Goal: Information Seeking & Learning: Learn about a topic

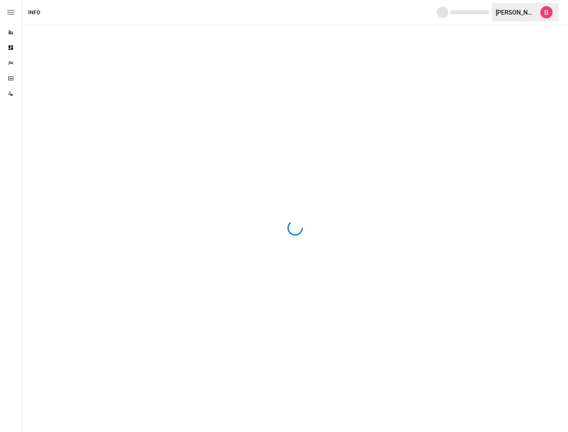
click at [538, 15] on button "button" at bounding box center [546, 13] width 22 height 22
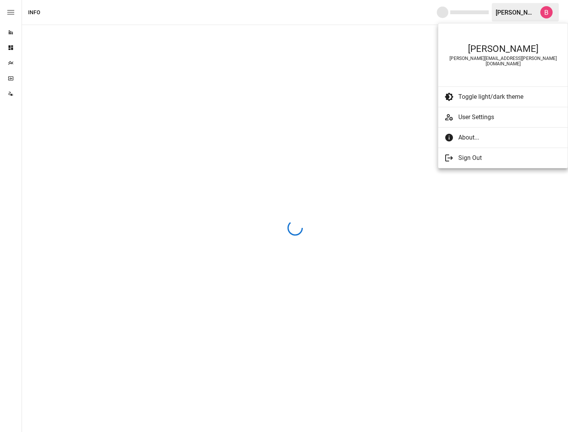
drag, startPoint x: 31, startPoint y: 119, endPoint x: 268, endPoint y: 150, distance: 238.9
click at [268, 152] on div at bounding box center [284, 216] width 568 height 432
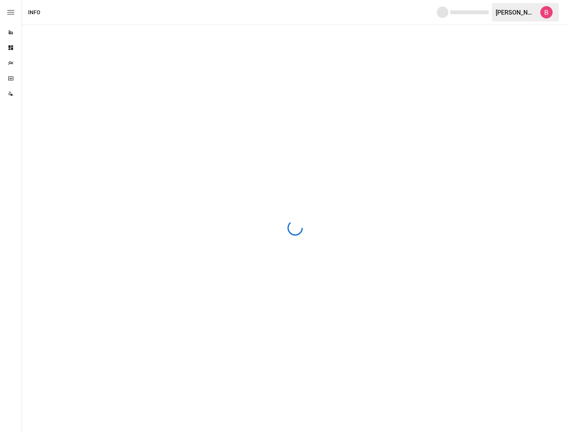
click at [15, 17] on icon "button" at bounding box center [10, 12] width 9 height 9
click at [549, 6] on button "button" at bounding box center [546, 13] width 22 height 22
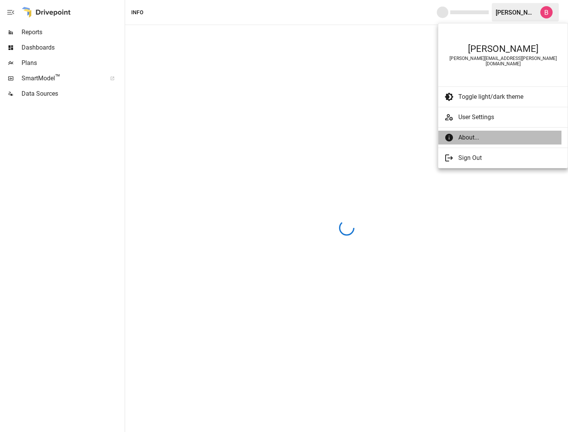
click at [468, 135] on span "About..." at bounding box center [506, 137] width 97 height 9
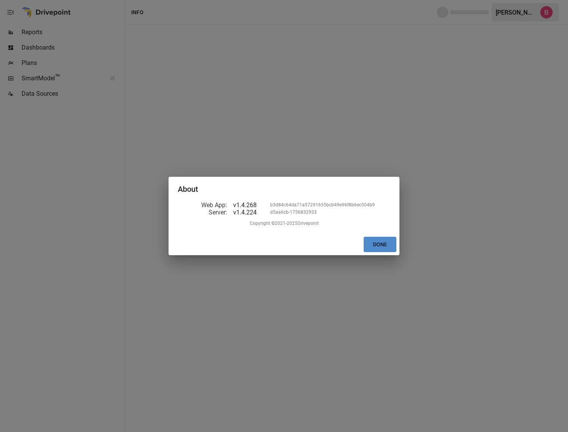
click at [379, 246] on button "Done" at bounding box center [379, 245] width 33 height 16
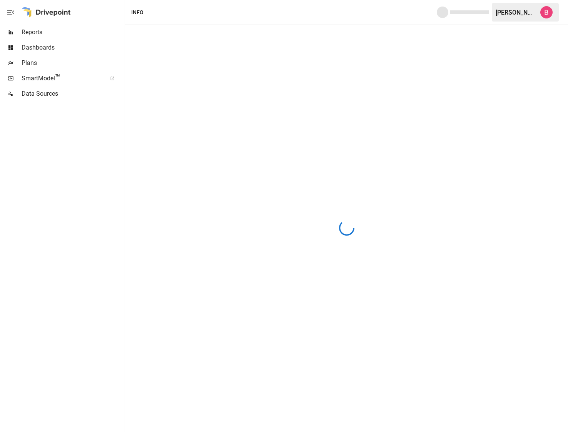
click at [549, 18] on button "button" at bounding box center [546, 13] width 22 height 22
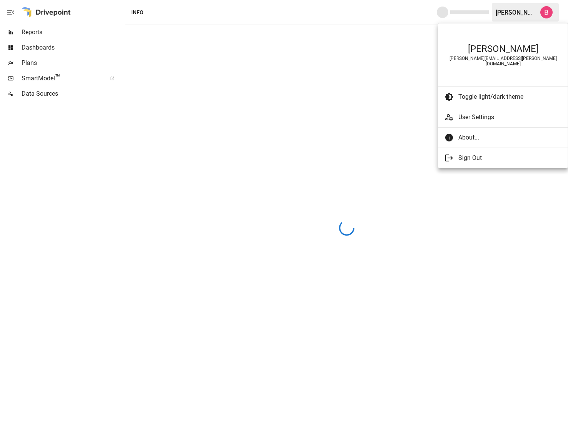
click at [527, 185] on div at bounding box center [284, 216] width 568 height 432
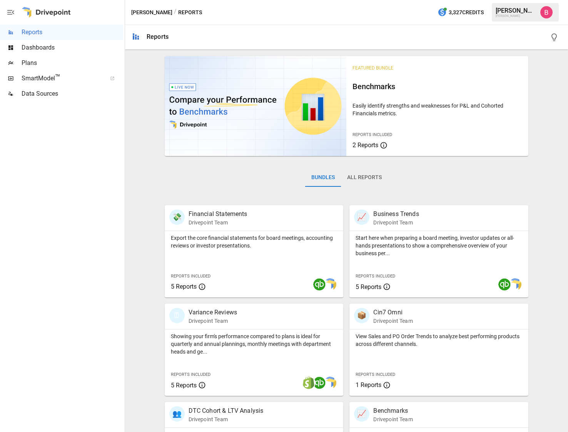
click at [545, 9] on img "Benny Fellows" at bounding box center [546, 12] width 12 height 12
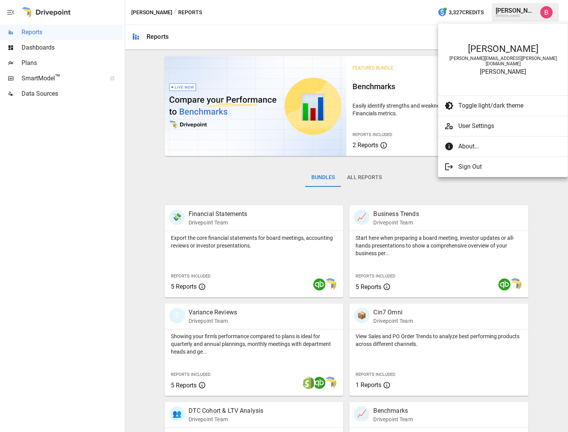
click at [398, 33] on div at bounding box center [284, 216] width 568 height 432
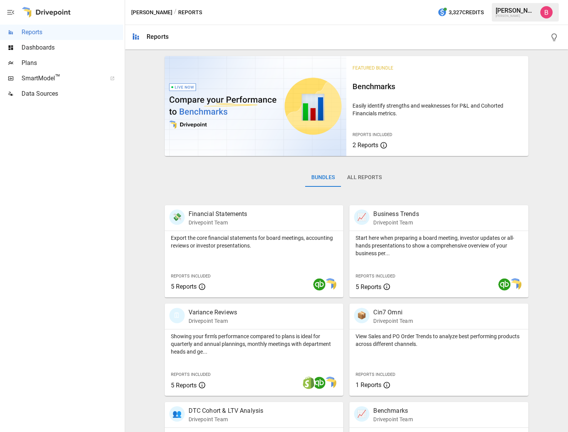
click at [28, 189] on div at bounding box center [61, 267] width 123 height 331
click at [155, 186] on div "Featured Bundle Benchmarks Easily identify strengths and weaknesses for P&L and…" at bounding box center [346, 372] width 437 height 638
